Goal: Task Accomplishment & Management: Use online tool/utility

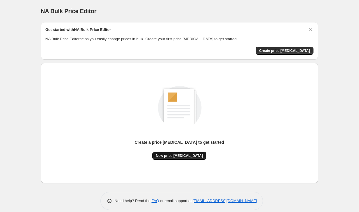
click at [180, 154] on span "New price [MEDICAL_DATA]" at bounding box center [179, 156] width 47 height 5
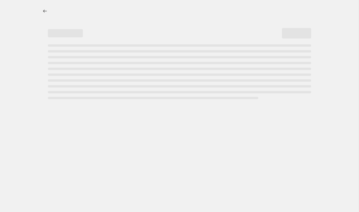
select select "percentage"
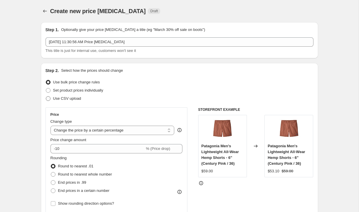
click at [48, 100] on span at bounding box center [48, 98] width 5 height 5
click at [46, 97] on input "Use CSV upload" at bounding box center [46, 96] width 0 height 0
radio input "true"
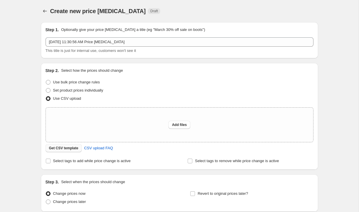
click at [71, 149] on span "Get CSV template" at bounding box center [63, 148] width 29 height 5
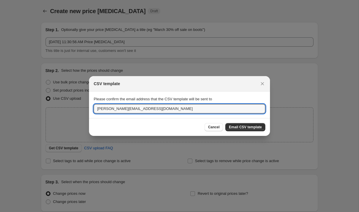
drag, startPoint x: 108, startPoint y: 109, endPoint x: 78, endPoint y: 111, distance: 30.4
type input "[PERSON_NAME][EMAIL_ADDRESS][DOMAIN_NAME]"
click at [241, 129] on span "Email CSV template" at bounding box center [245, 127] width 33 height 5
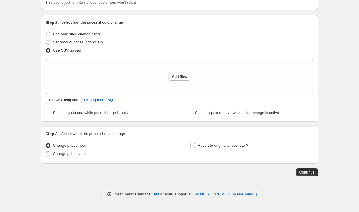
scroll to position [48, 0]
click at [193, 147] on input "Revert to original prices later?" at bounding box center [192, 145] width 5 height 5
checkbox input "true"
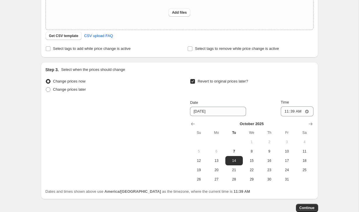
scroll to position [113, 0]
click at [235, 151] on span "7" at bounding box center [234, 151] width 13 height 5
type input "[DATE]"
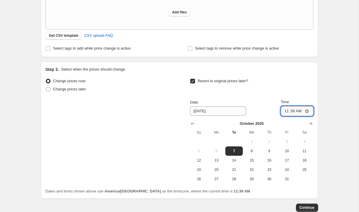
click at [305, 112] on input "11:39" at bounding box center [297, 111] width 33 height 10
click at [295, 112] on input "11:39" at bounding box center [297, 111] width 33 height 10
type input "11:50"
click at [330, 102] on div "Create new price [MEDICAL_DATA]. This page is ready Create new price [MEDICAL_D…" at bounding box center [179, 67] width 359 height 360
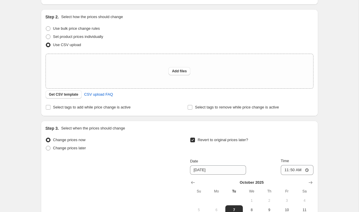
scroll to position [52, 0]
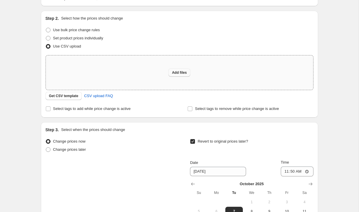
click at [180, 71] on span "Add files" at bounding box center [179, 72] width 15 height 5
type input "C:\fakepath\100% Price Change Test.xlsx"
click at [175, 71] on span "Add files" at bounding box center [179, 72] width 15 height 5
type input "C:\fakepath\csv_template_user_65792.csv"
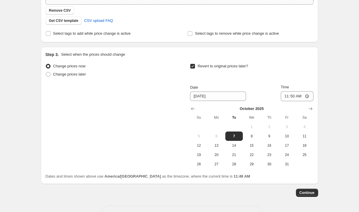
scroll to position [138, 0]
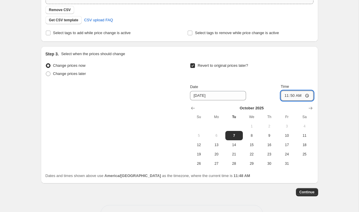
click at [301, 96] on input "11:50" at bounding box center [297, 96] width 33 height 10
type input "11:55"
click at [327, 116] on div "Create new price [MEDICAL_DATA]. This page is ready Create new price [MEDICAL_D…" at bounding box center [179, 47] width 359 height 371
click at [303, 194] on span "Continue" at bounding box center [307, 192] width 15 height 5
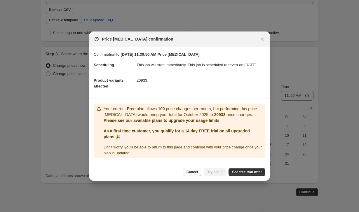
click at [189, 173] on span "Cancel" at bounding box center [192, 172] width 11 height 5
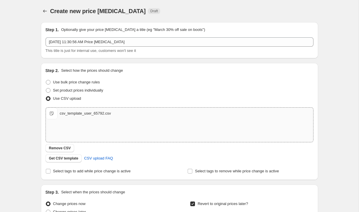
scroll to position [0, 0]
click at [81, 82] on span "Use bulk price change rules" at bounding box center [76, 82] width 47 height 4
click at [46, 80] on input "Use bulk price change rules" at bounding box center [46, 80] width 0 height 0
radio input "true"
select select "percentage"
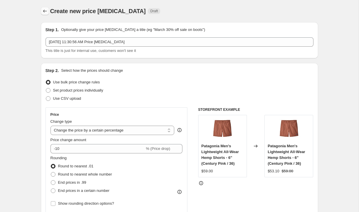
click at [44, 13] on icon "Price change jobs" at bounding box center [45, 11] width 6 height 6
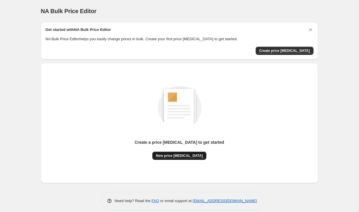
click at [184, 156] on span "New price [MEDICAL_DATA]" at bounding box center [179, 156] width 47 height 5
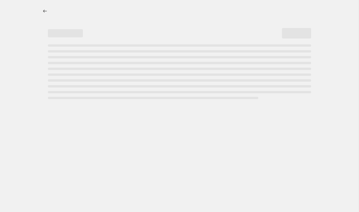
select select "percentage"
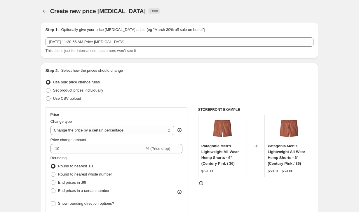
click at [49, 99] on span at bounding box center [48, 98] width 5 height 5
click at [46, 97] on input "Use CSV upload" at bounding box center [46, 96] width 0 height 0
radio input "true"
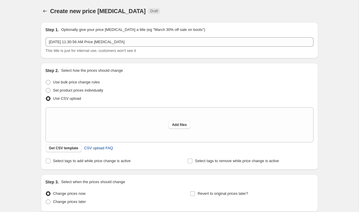
click at [103, 147] on span "CSV upload FAQ" at bounding box center [98, 148] width 29 height 6
